Goal: Task Accomplishment & Management: Manage account settings

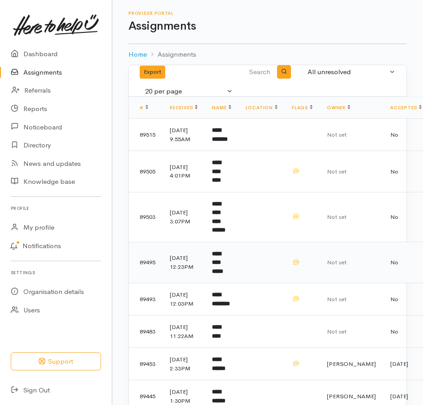
scroll to position [132, 0]
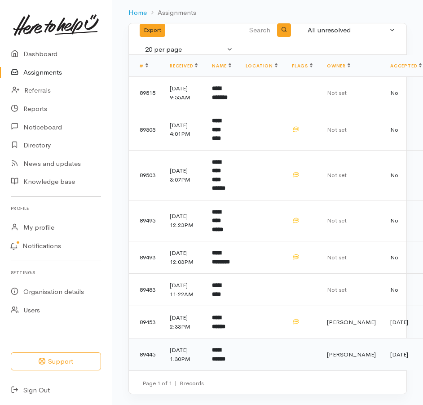
click at [225, 347] on b "**********" at bounding box center [218, 354] width 13 height 15
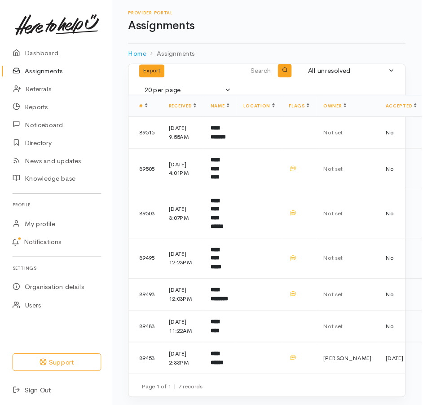
scroll to position [86, 0]
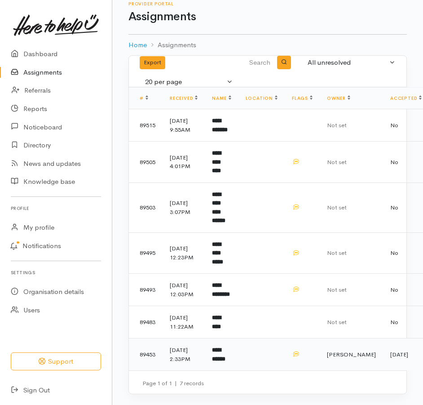
click at [225, 347] on b "**********" at bounding box center [218, 354] width 13 height 15
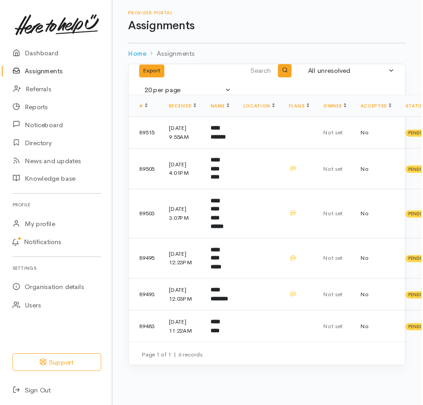
scroll to position [40, 0]
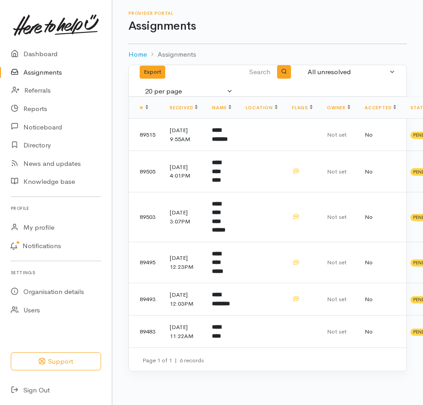
click at [221, 339] on b "*********" at bounding box center [216, 331] width 9 height 15
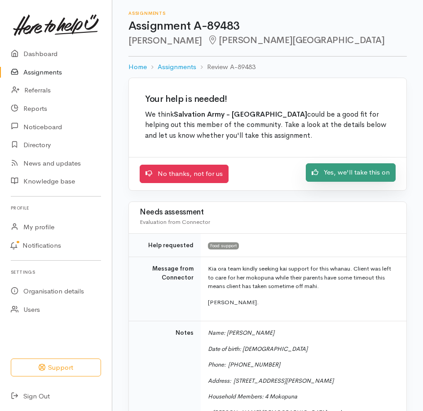
click at [332, 182] on link "Yes, we'll take this on" at bounding box center [351, 172] width 90 height 18
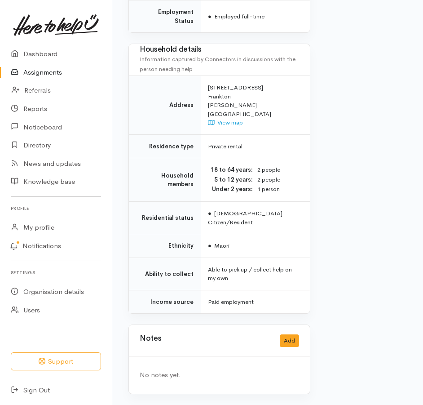
scroll to position [893, 0]
click at [282, 336] on button "Add" at bounding box center [289, 340] width 19 height 13
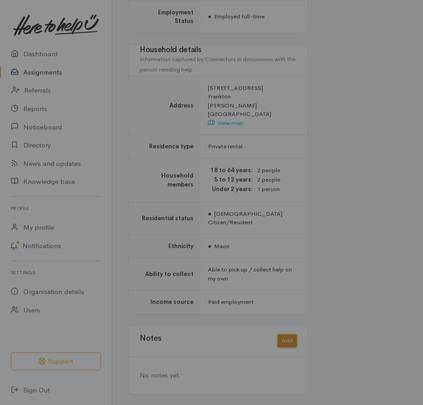
scroll to position [866, 0]
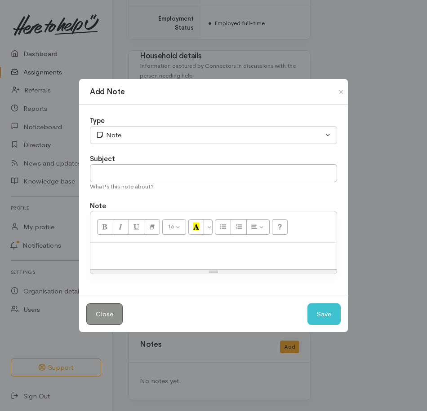
click at [162, 258] on p at bounding box center [213, 252] width 237 height 10
click at [318, 326] on button "Save" at bounding box center [323, 315] width 33 height 22
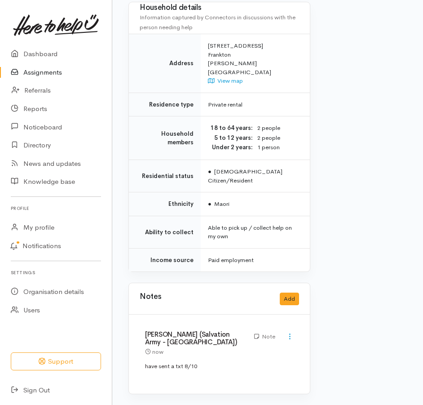
click at [53, 78] on link "Assignments" at bounding box center [56, 72] width 112 height 18
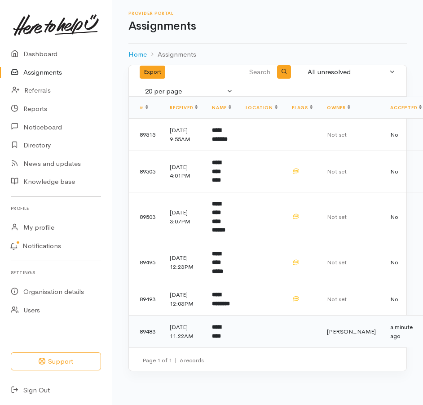
scroll to position [40, 0]
click at [230, 293] on b "**********" at bounding box center [221, 298] width 18 height 15
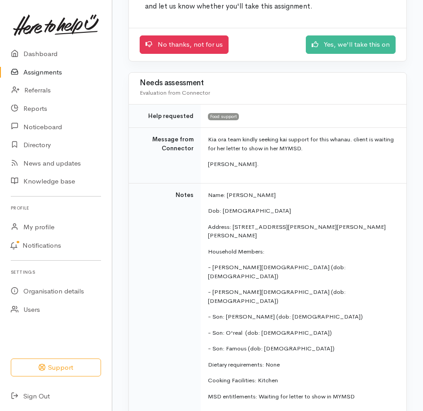
scroll to position [135, 0]
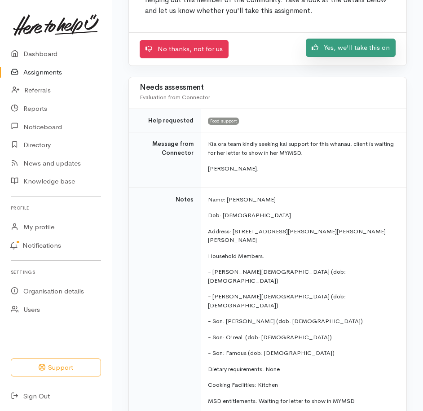
click at [348, 57] on link "Yes, we'll take this on" at bounding box center [351, 48] width 90 height 18
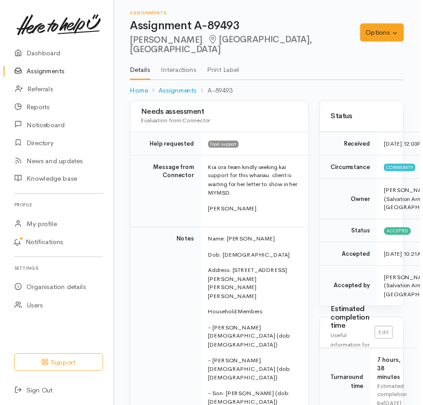
scroll to position [404, 0]
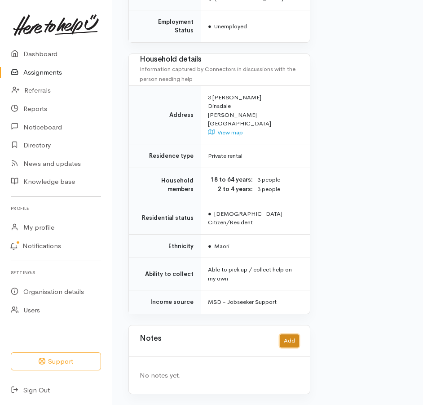
click at [292, 334] on button "Add" at bounding box center [289, 340] width 19 height 13
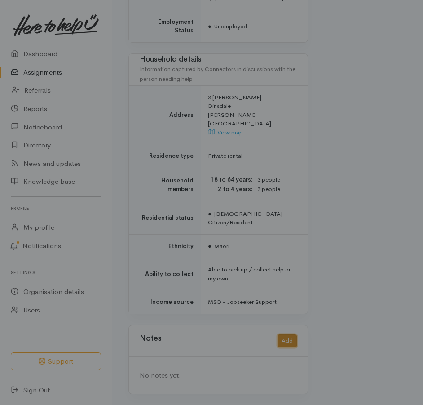
scroll to position [770, 0]
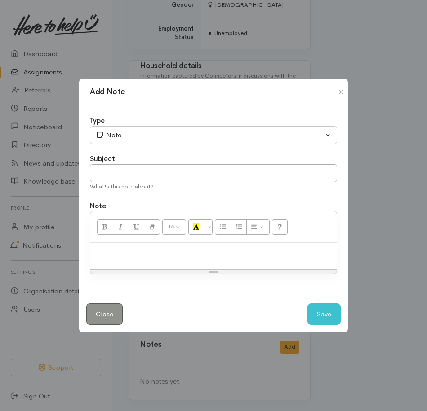
click at [186, 258] on p at bounding box center [213, 252] width 237 height 10
click at [307, 314] on button "Save" at bounding box center [323, 315] width 33 height 22
click at [317, 324] on div "Close Save" at bounding box center [213, 314] width 268 height 37
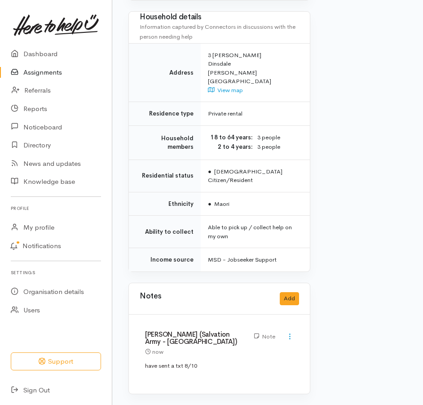
click at [57, 76] on link "Assignments" at bounding box center [56, 72] width 112 height 18
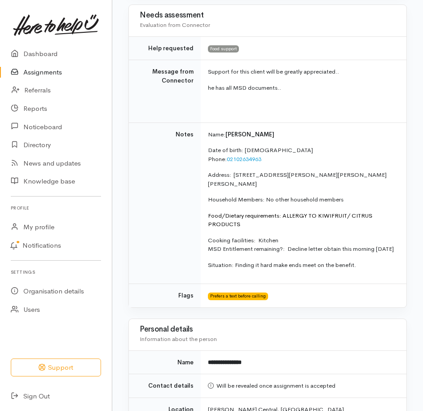
scroll to position [180, 0]
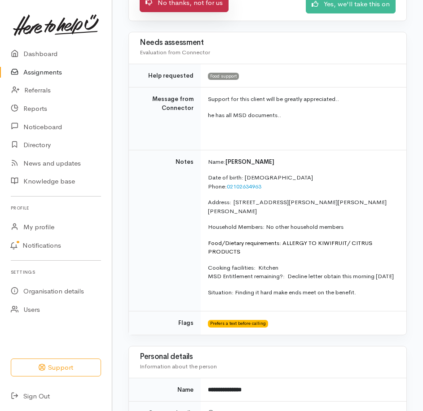
click at [192, 12] on link "No thanks, not for us" at bounding box center [184, 3] width 89 height 18
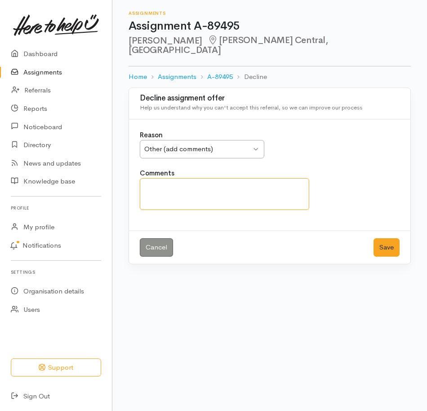
click at [176, 203] on textarea "Comments" at bounding box center [224, 194] width 169 height 32
type textarea "Needs Financial Mentoring"
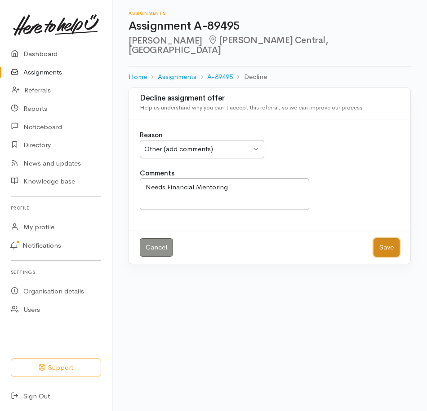
drag, startPoint x: 383, startPoint y: 258, endPoint x: 378, endPoint y: 254, distance: 6.1
click at [383, 257] on button "Save" at bounding box center [386, 247] width 26 height 18
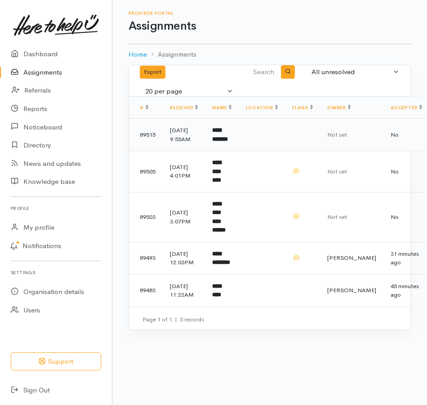
click at [228, 142] on b "**********" at bounding box center [220, 134] width 16 height 15
